Goal: Feedback & Contribution: Submit feedback/report problem

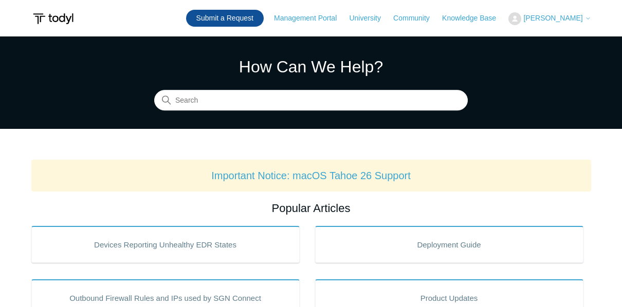
click at [255, 22] on link "Submit a Request" at bounding box center [225, 18] width 78 height 17
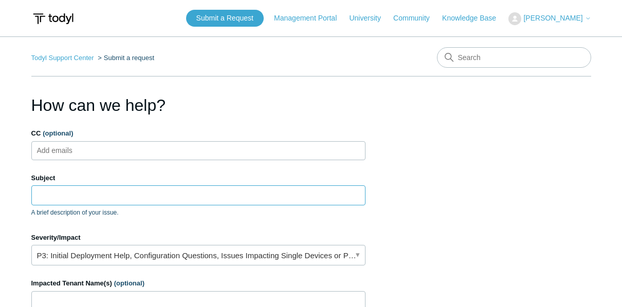
click at [125, 197] on input "Subject" at bounding box center [198, 195] width 334 height 20
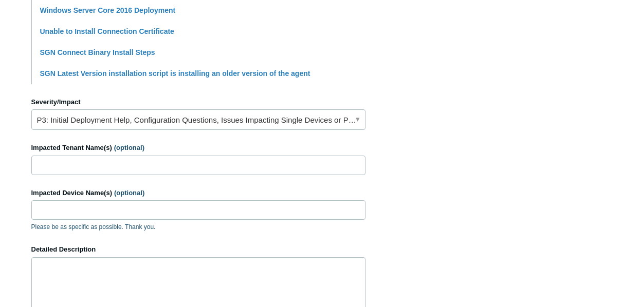
scroll to position [399, 0]
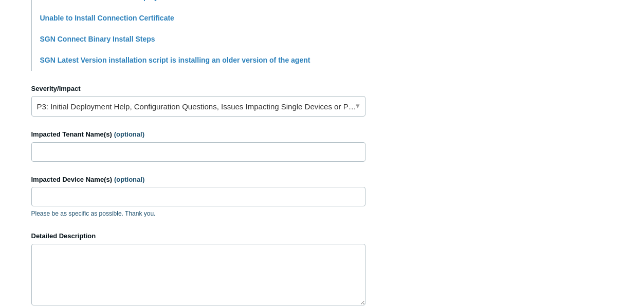
type input "Install Error"
click at [105, 150] on input "Impacted Tenant Name(s) (optional)" at bounding box center [198, 152] width 334 height 20
type input "Revolution Group"
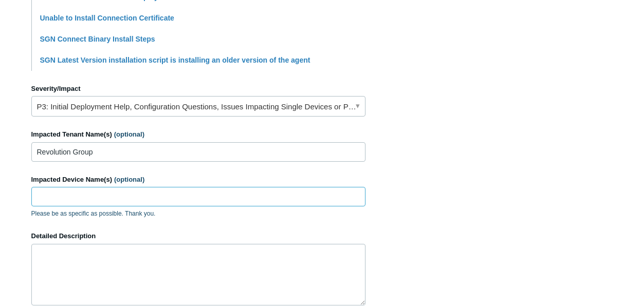
click at [99, 187] on input "Impacted Device Name(s) (optional)" at bounding box center [198, 197] width 334 height 20
type input "DDING-LT2"
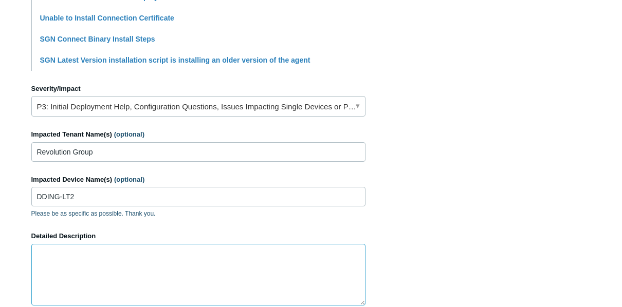
click at [206, 255] on textarea "Detailed Description" at bounding box center [198, 275] width 334 height 62
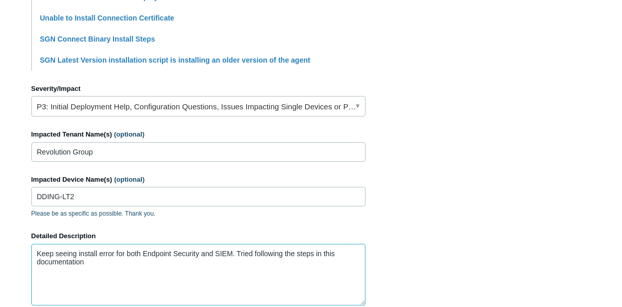
paste textarea "[URL][DOMAIN_NAME]"
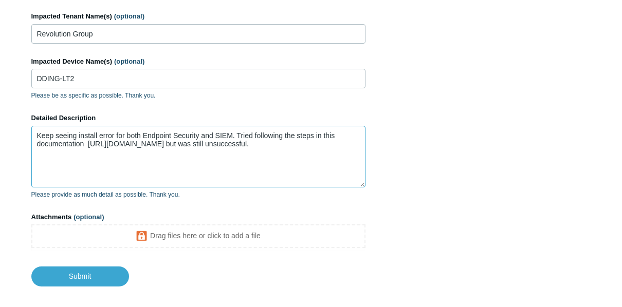
scroll to position [566, 0]
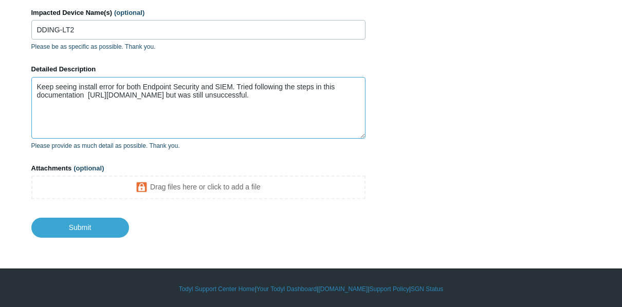
type textarea "Keep seeing install error for both Endpoint Security and SIEM. Tried following …"
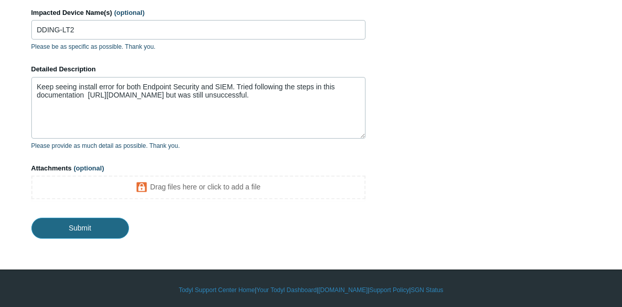
click at [89, 222] on input "Submit" at bounding box center [80, 228] width 98 height 21
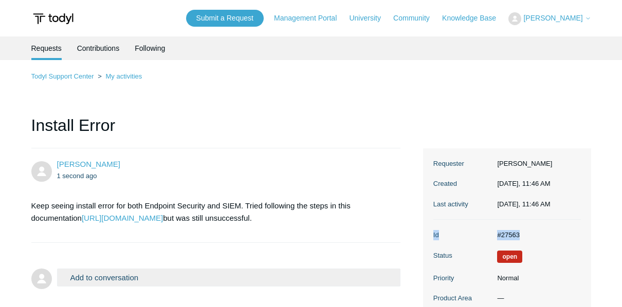
drag, startPoint x: 523, startPoint y: 233, endPoint x: 429, endPoint y: 237, distance: 94.6
click at [429, 237] on section "Ticket details Requester Nathan Kaleta Created Today, 11:46 AM Last activity To…" at bounding box center [507, 296] width 168 height 296
copy dl "Id #27563"
